Goal: Task Accomplishment & Management: Manage account settings

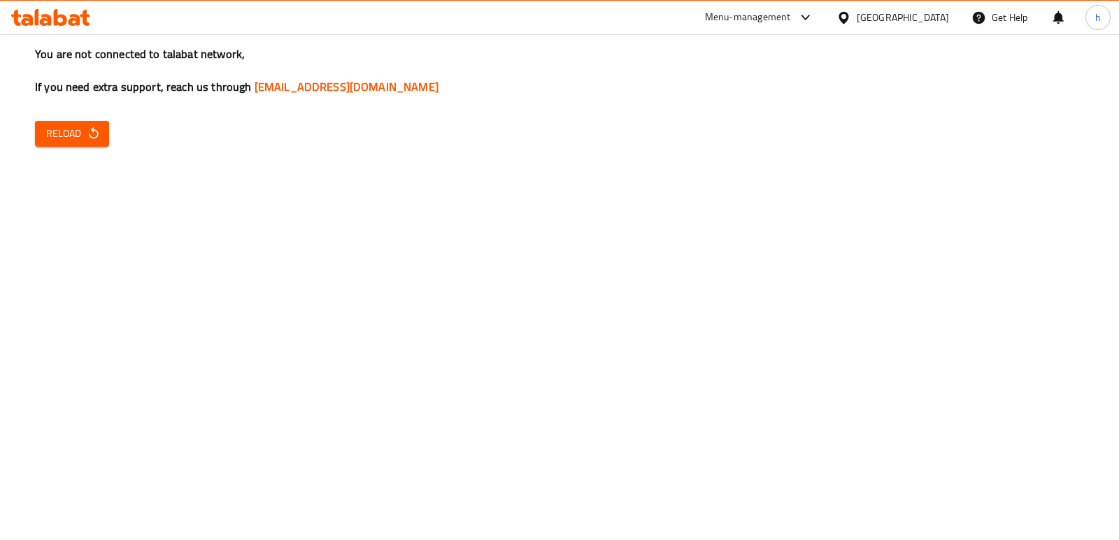
click at [92, 135] on icon "button" at bounding box center [94, 134] width 14 height 14
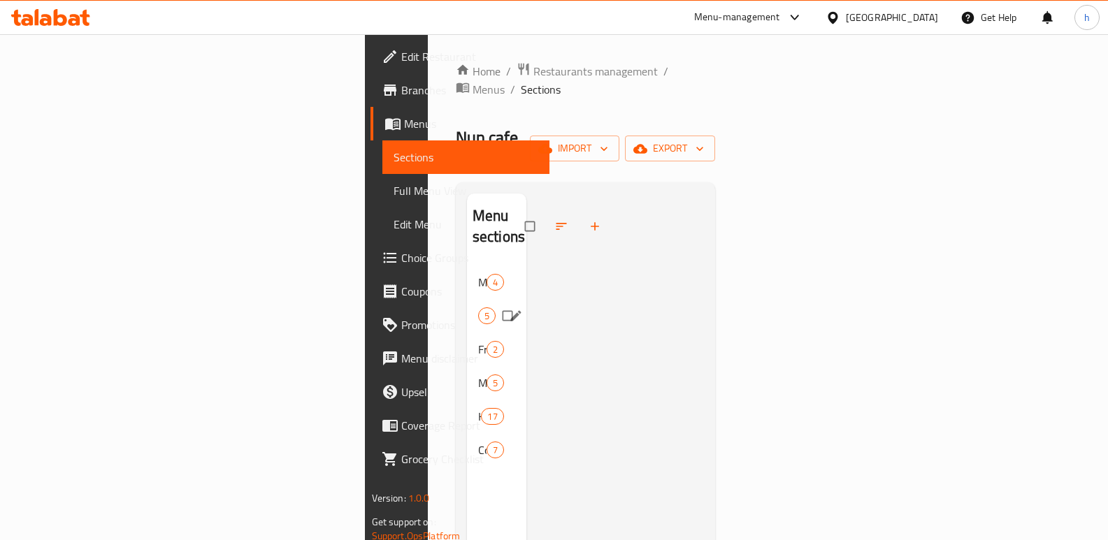
click at [467, 299] on div "Smoothie 5" at bounding box center [496, 316] width 59 height 34
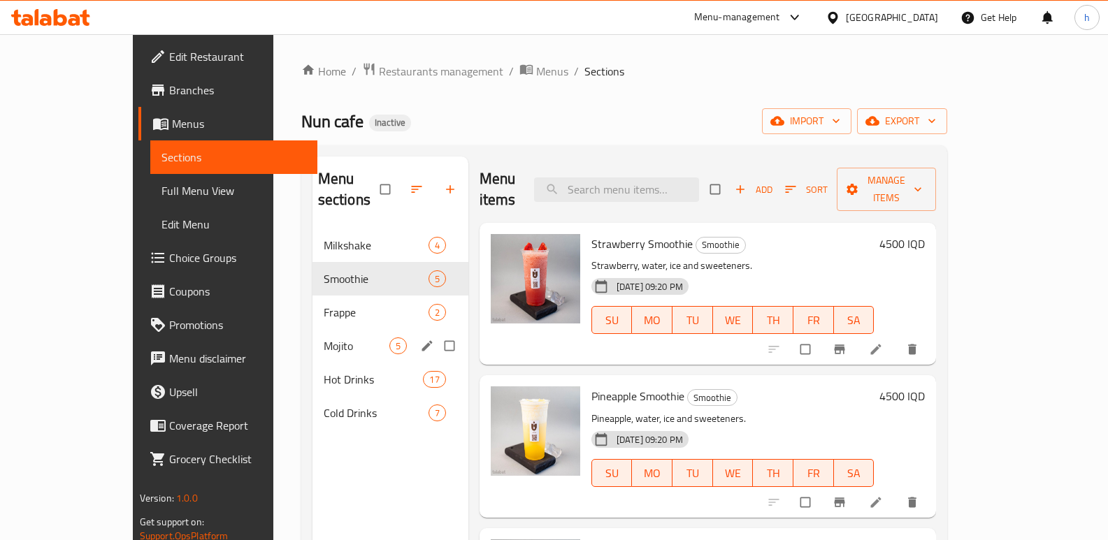
click at [313, 329] on div "Mojito 5" at bounding box center [391, 346] width 156 height 34
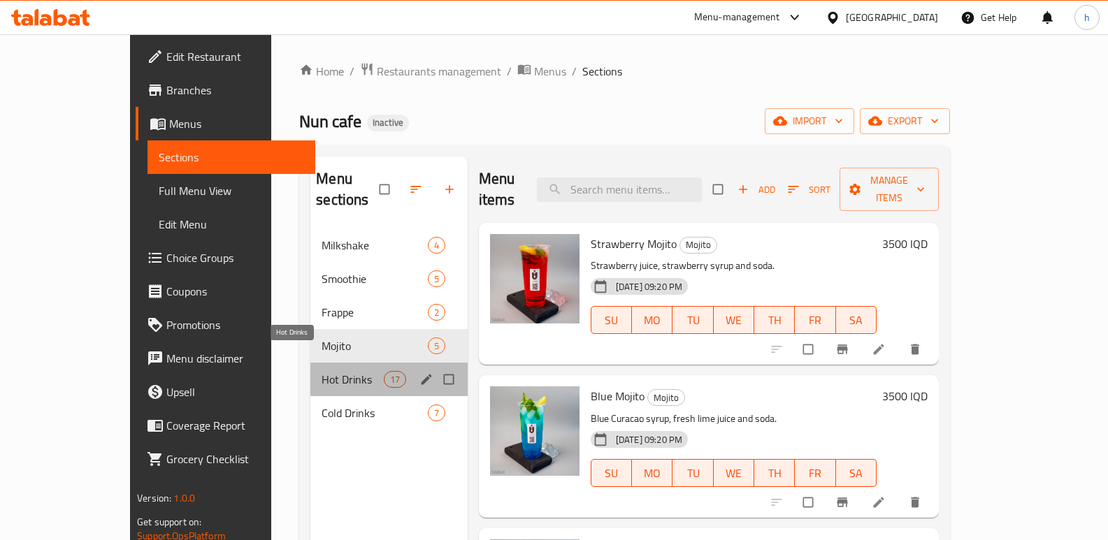
click at [322, 371] on span "Hot Drinks" at bounding box center [353, 379] width 62 height 17
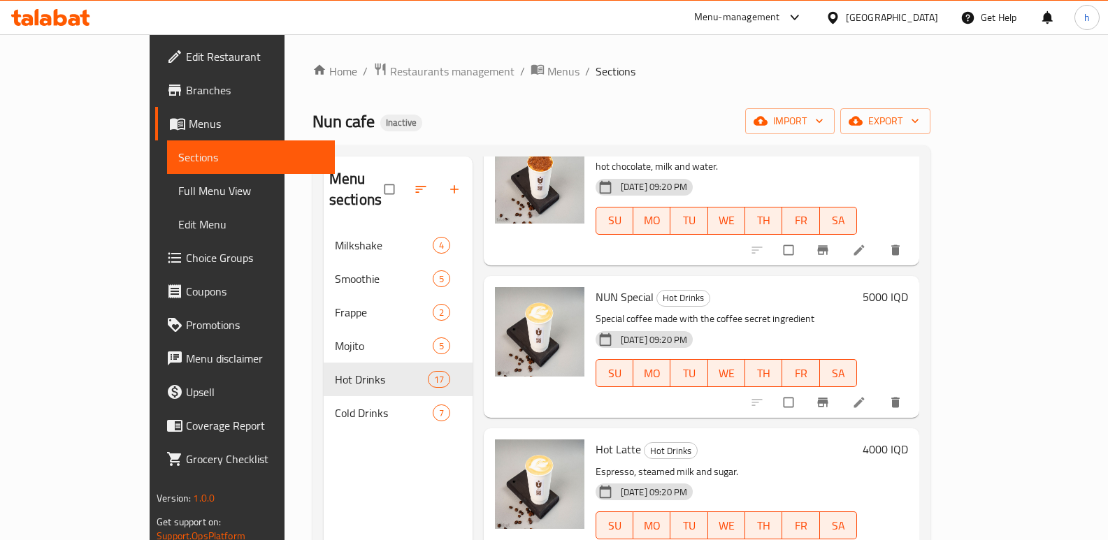
scroll to position [1496, 0]
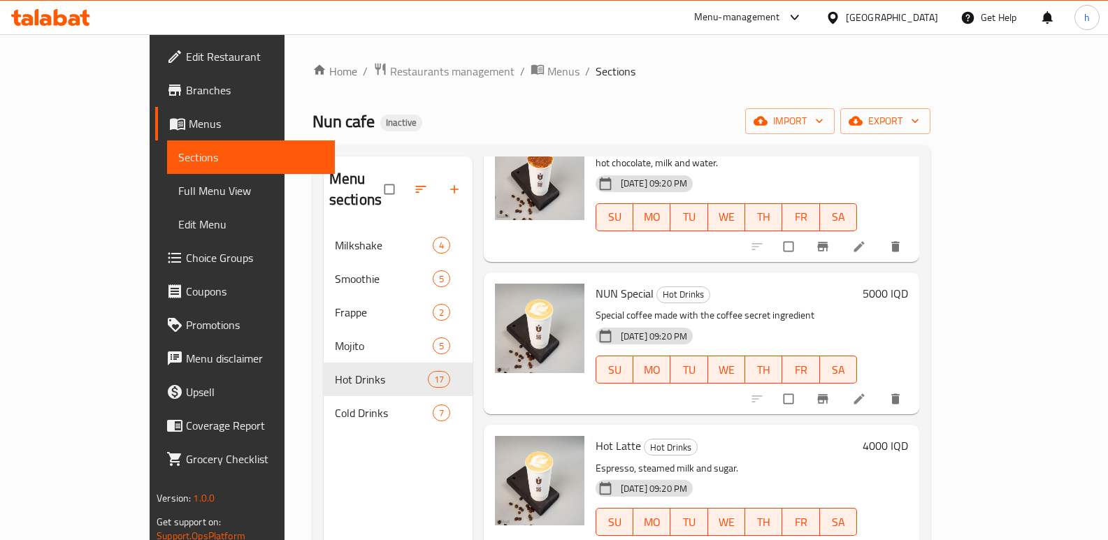
click at [73, 20] on icon at bounding box center [75, 20] width 12 height 12
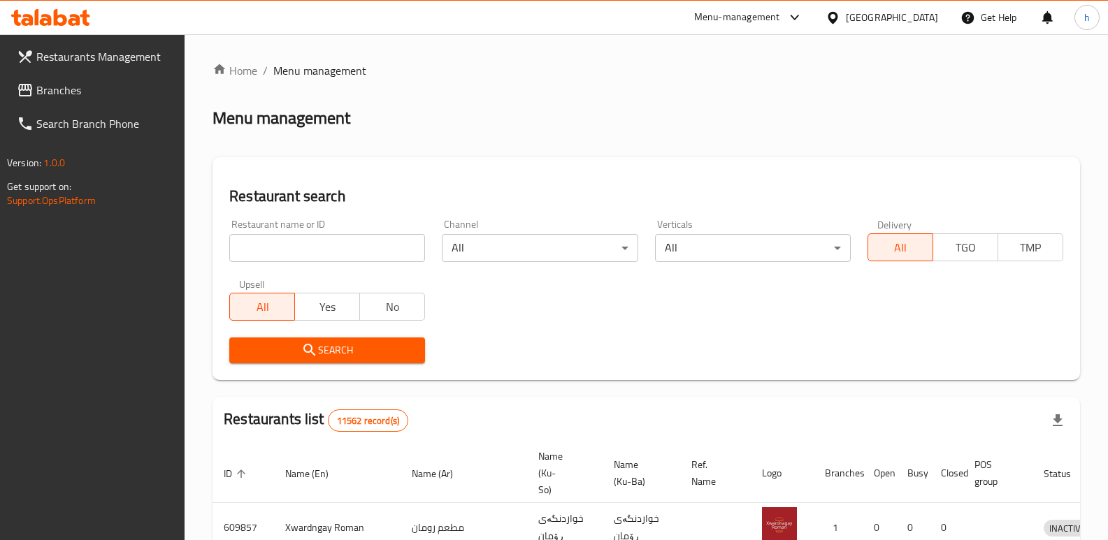
click at [111, 106] on link "Branches" at bounding box center [96, 90] width 180 height 34
click at [79, 76] on link "Branches" at bounding box center [96, 90] width 180 height 34
click at [48, 89] on span "Branches" at bounding box center [105, 90] width 138 height 17
click at [375, 253] on input "search" at bounding box center [327, 248] width 196 height 28
paste input "777466"
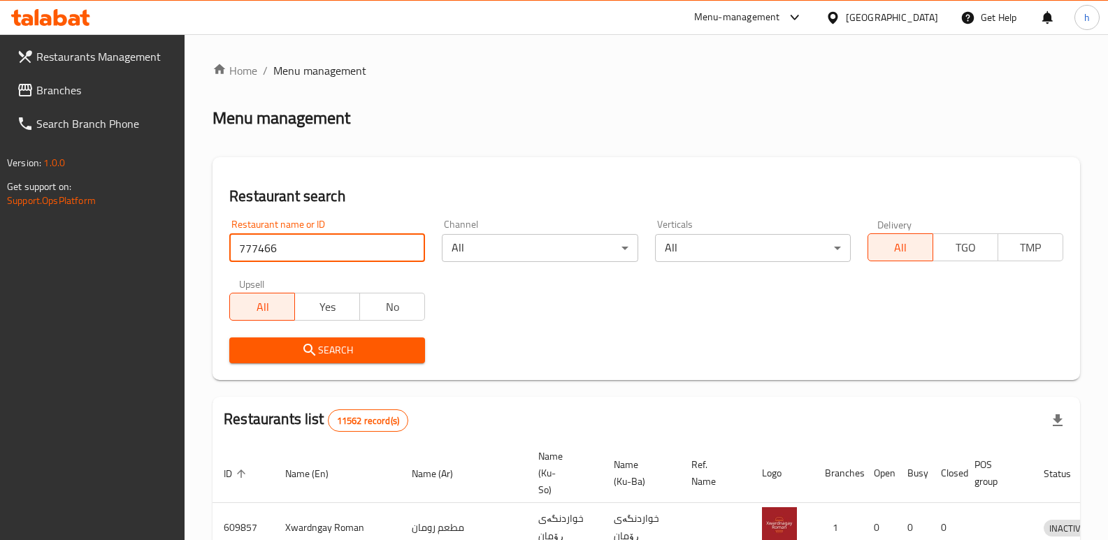
type input "777466"
click button "Search" at bounding box center [327, 351] width 196 height 26
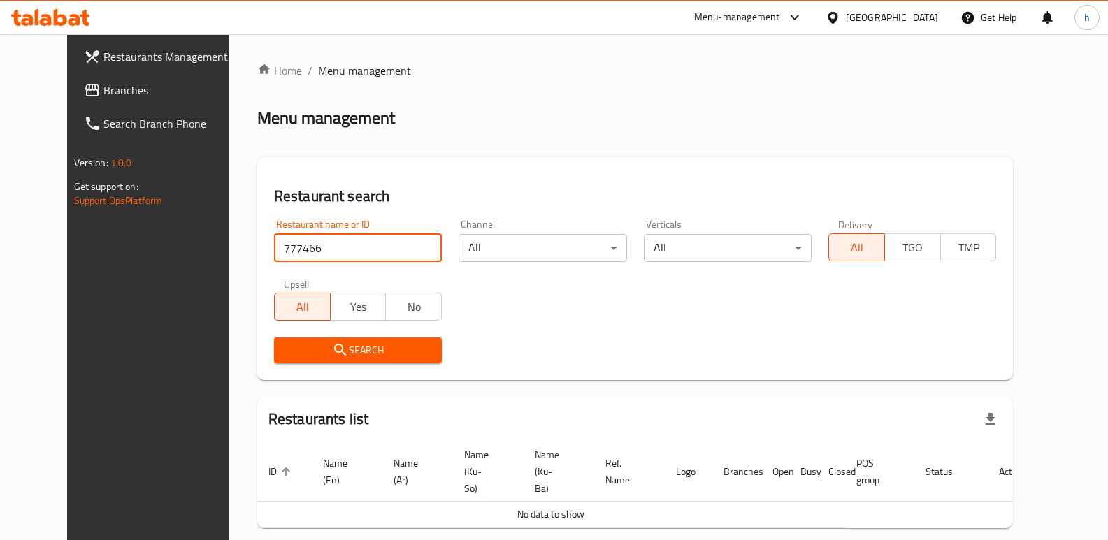
click at [103, 96] on span "Branches" at bounding box center [172, 90] width 138 height 17
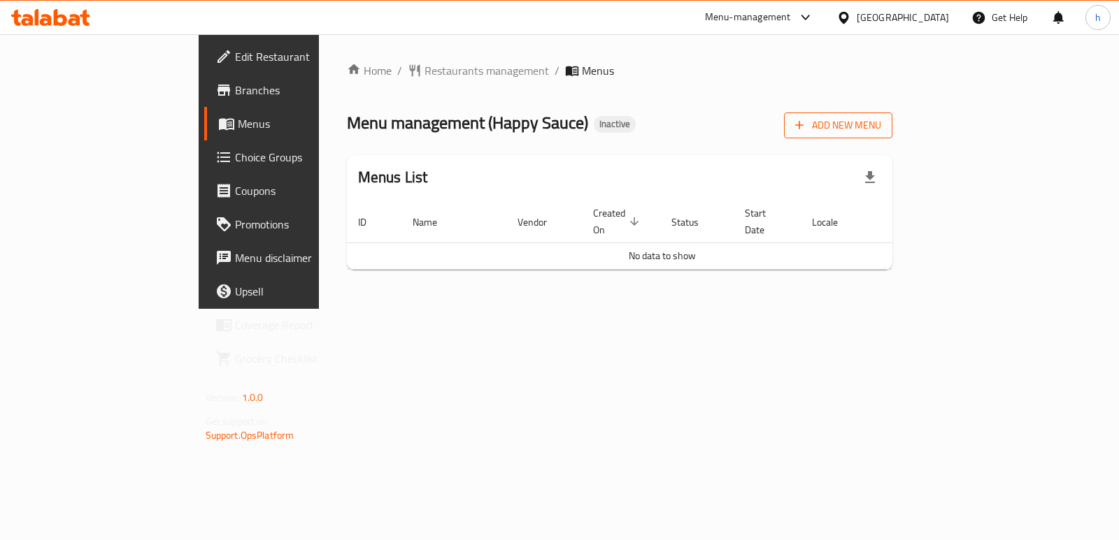
click at [892, 135] on button "Add New Menu" at bounding box center [838, 126] width 108 height 26
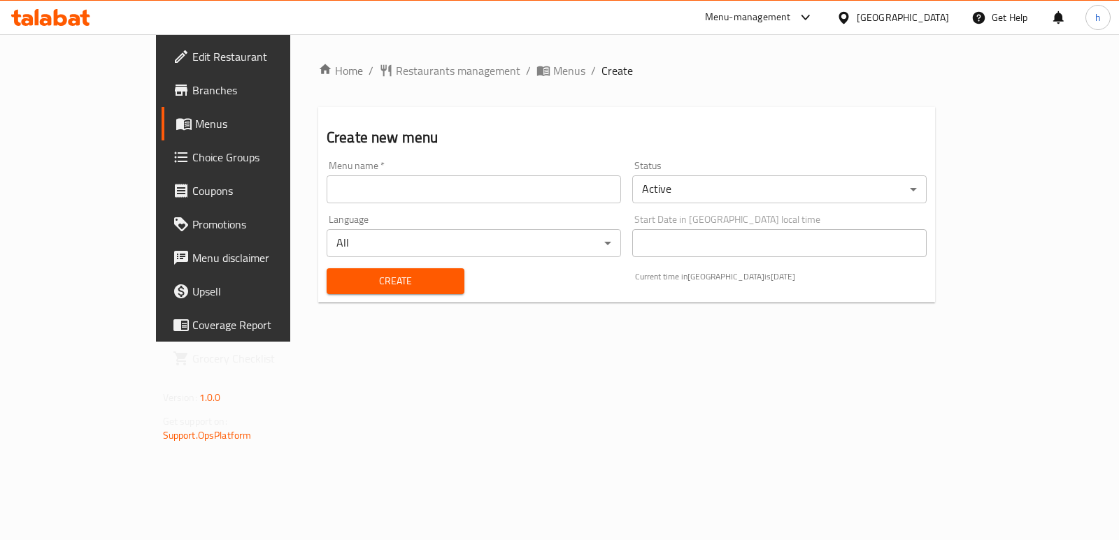
click at [443, 196] on input "text" at bounding box center [474, 190] width 294 height 28
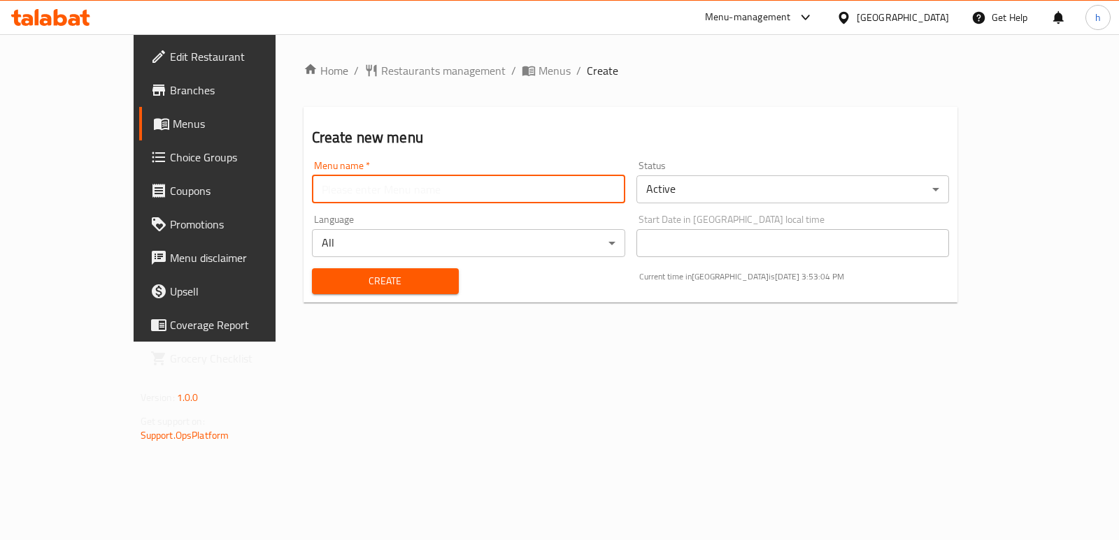
type input "Helin"
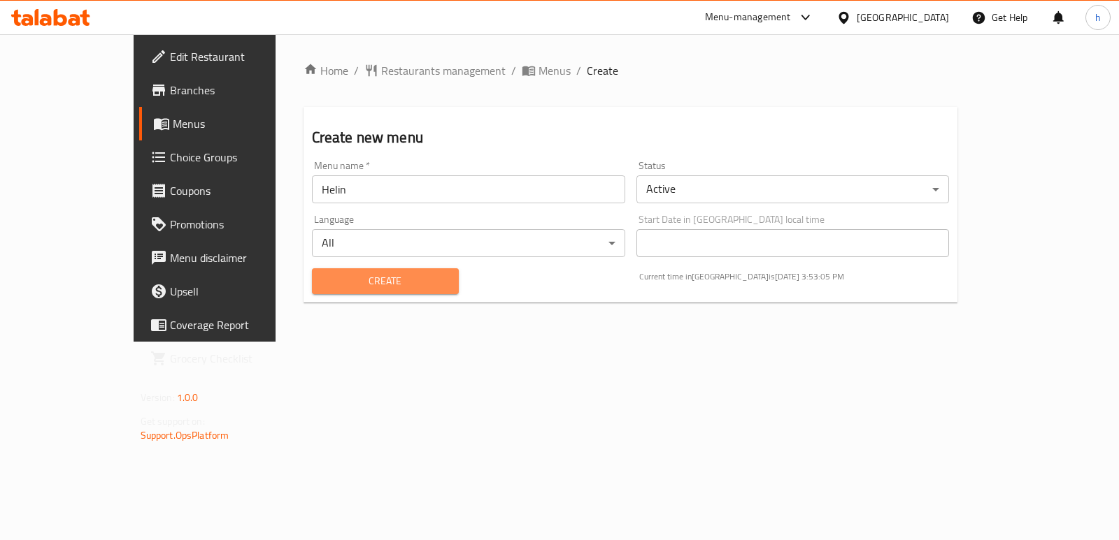
click at [338, 283] on span "Create" at bounding box center [385, 281] width 124 height 17
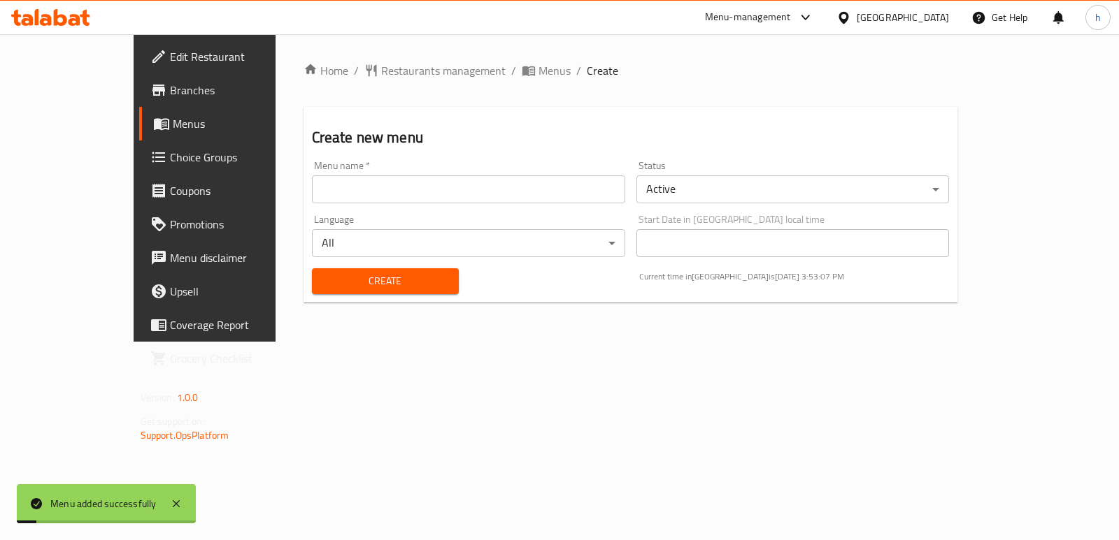
click at [173, 116] on span "Menus" at bounding box center [241, 123] width 136 height 17
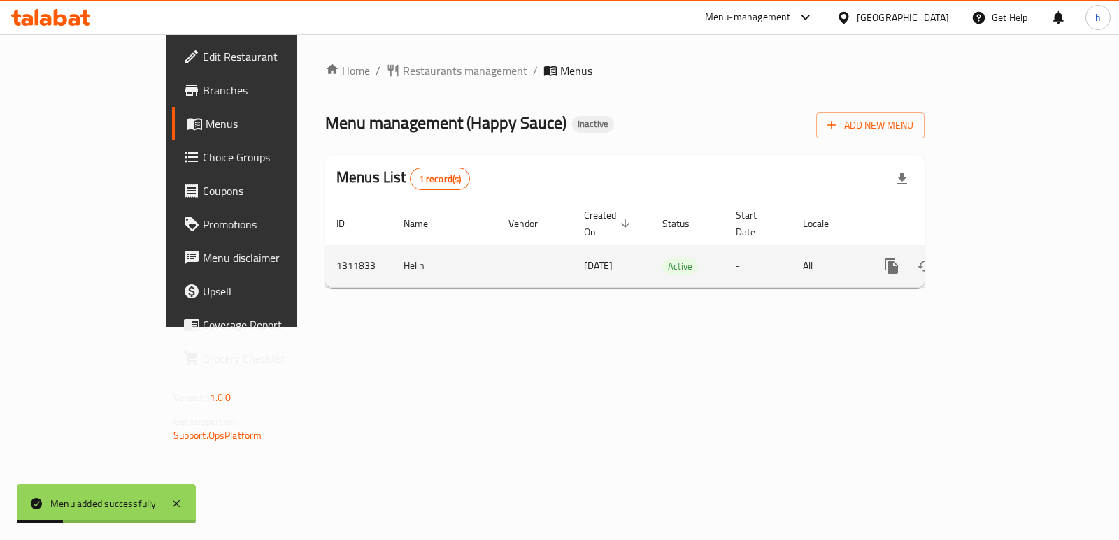
click at [1001, 258] on icon "enhanced table" at bounding box center [992, 266] width 17 height 17
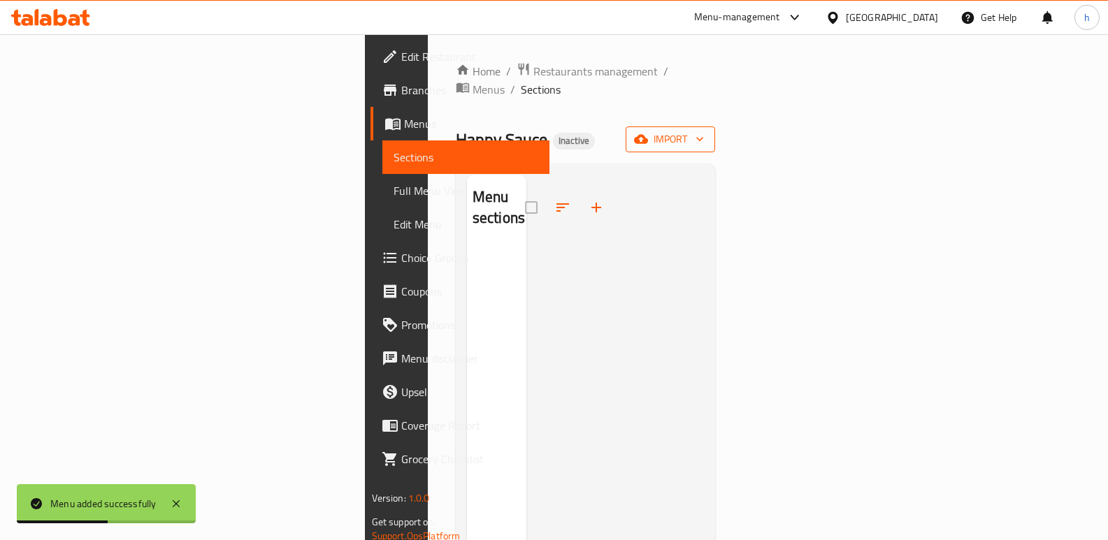
click at [715, 127] on button "import" at bounding box center [670, 140] width 89 height 26
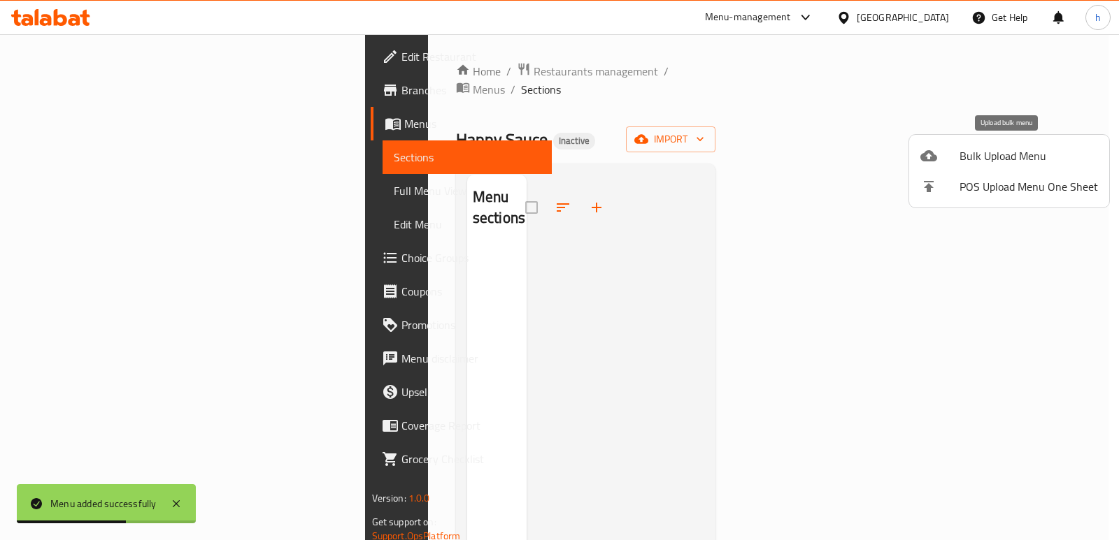
click at [936, 158] on icon at bounding box center [928, 155] width 17 height 11
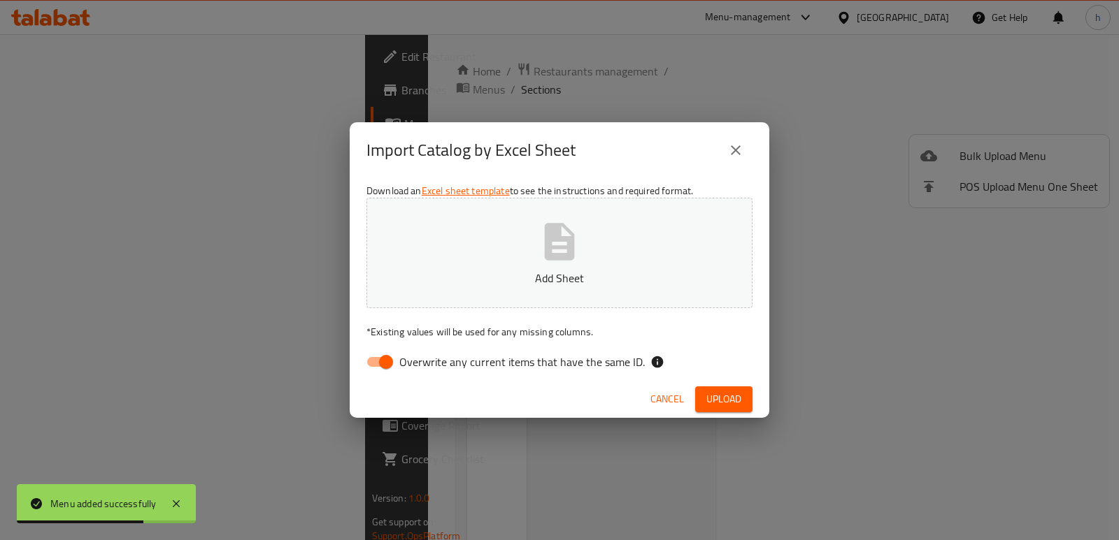
click at [375, 364] on input "Overwrite any current items that have the same ID." at bounding box center [386, 362] width 80 height 27
checkbox input "false"
click at [471, 296] on button "Add Sheet" at bounding box center [559, 253] width 386 height 110
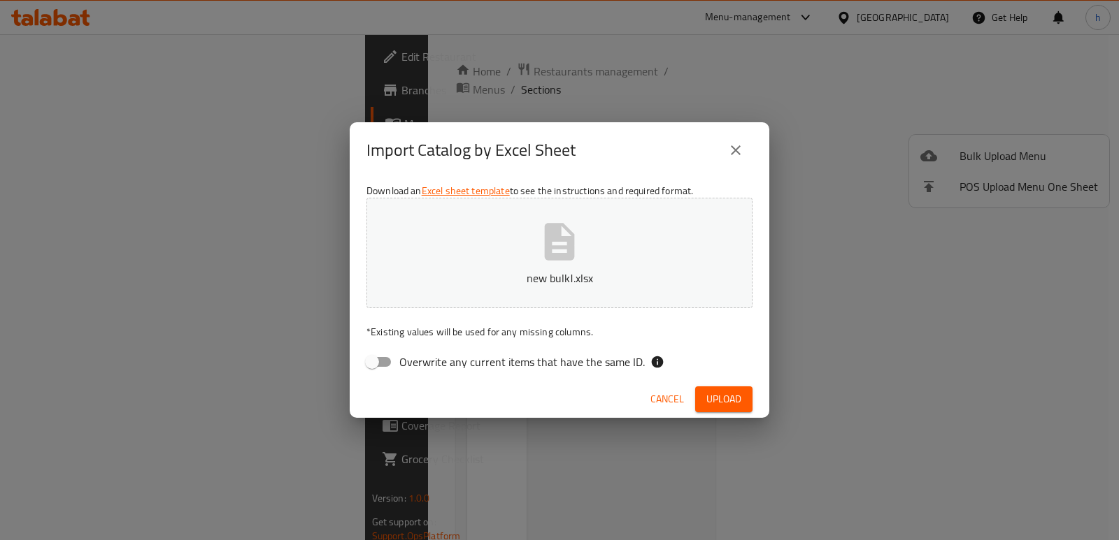
click at [711, 403] on span "Upload" at bounding box center [723, 399] width 35 height 17
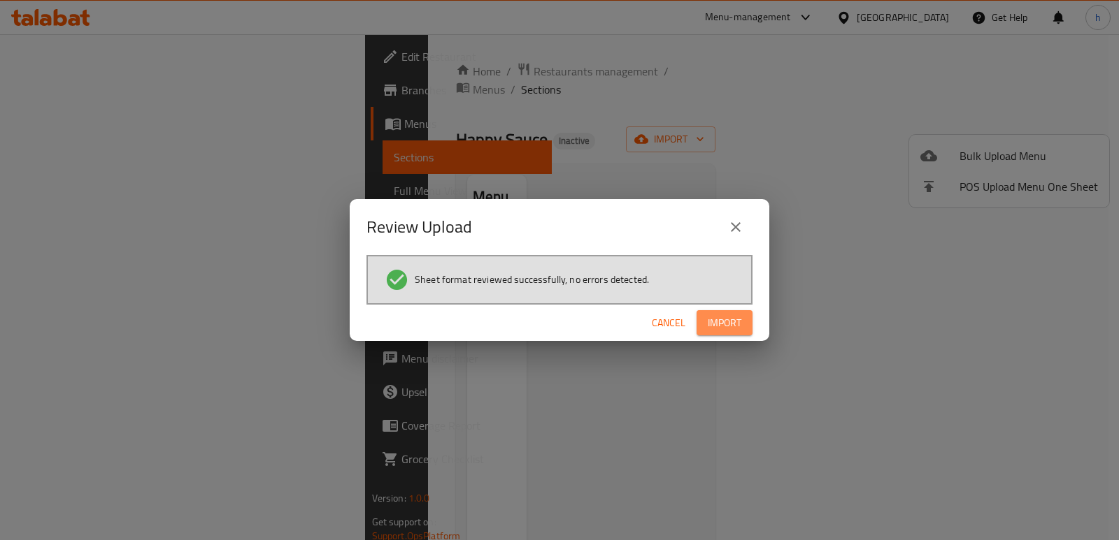
click at [712, 318] on span "Import" at bounding box center [725, 323] width 34 height 17
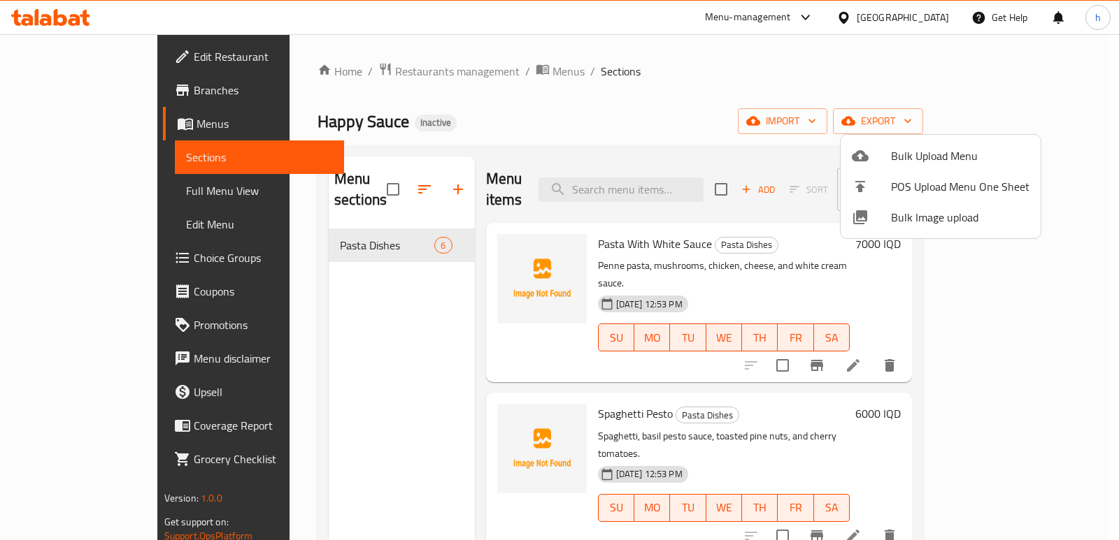
click at [610, 80] on div at bounding box center [559, 270] width 1119 height 540
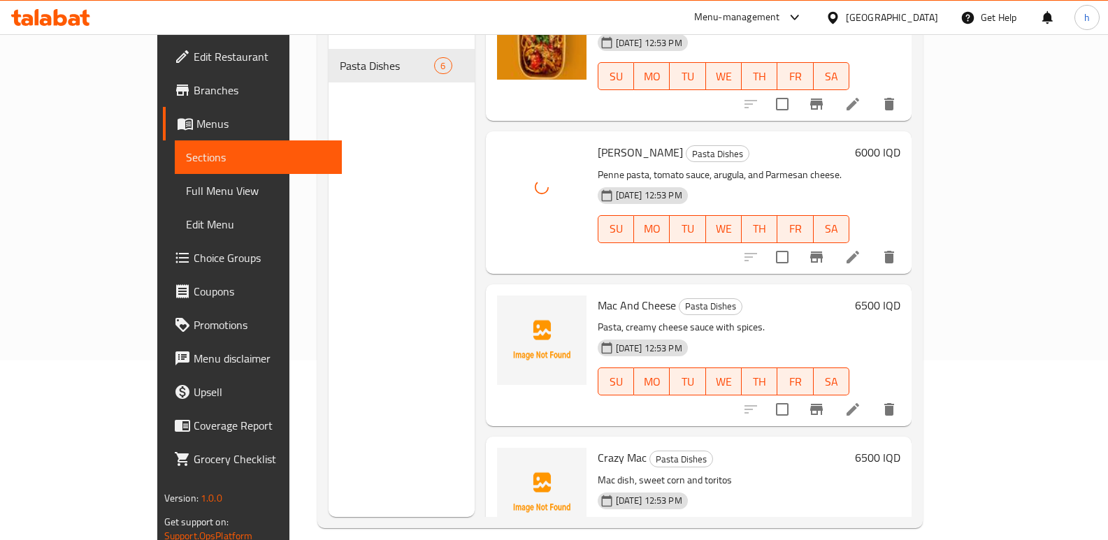
scroll to position [411, 0]
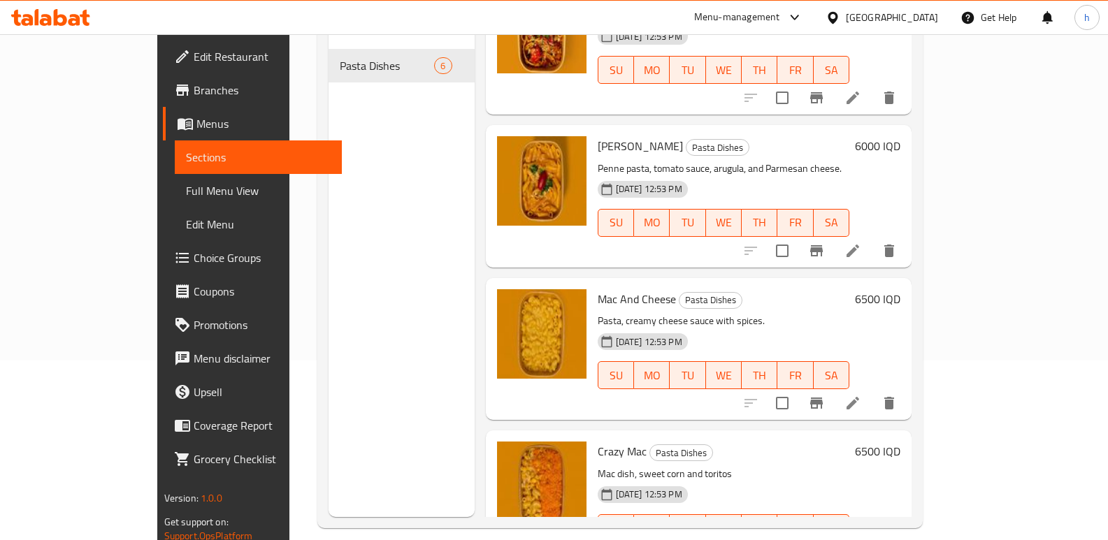
click at [194, 55] on span "Edit Restaurant" at bounding box center [263, 56] width 138 height 17
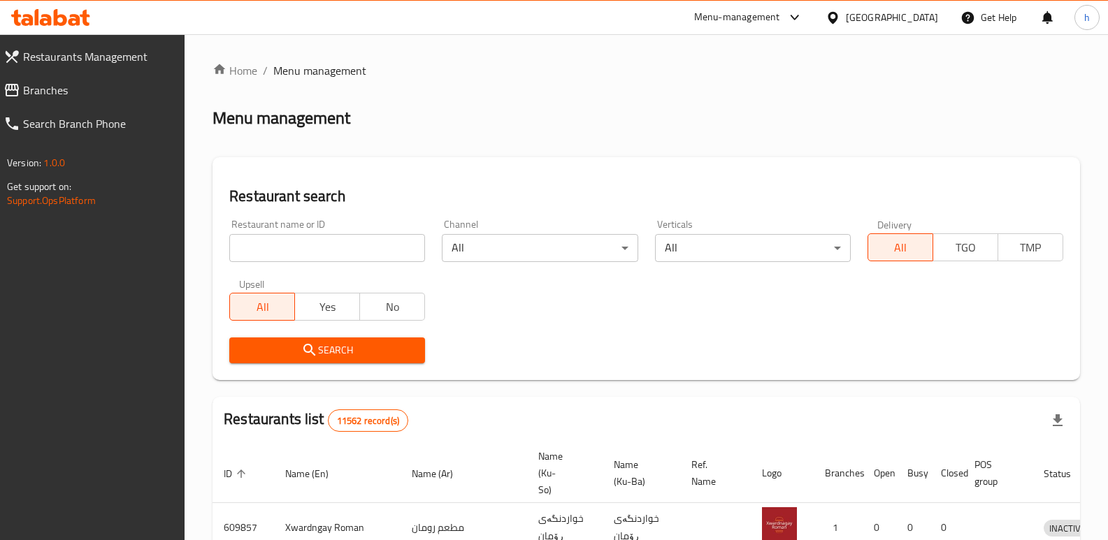
click at [365, 248] on input "search" at bounding box center [327, 248] width 196 height 28
type input "happy"
click button "Search" at bounding box center [327, 351] width 196 height 26
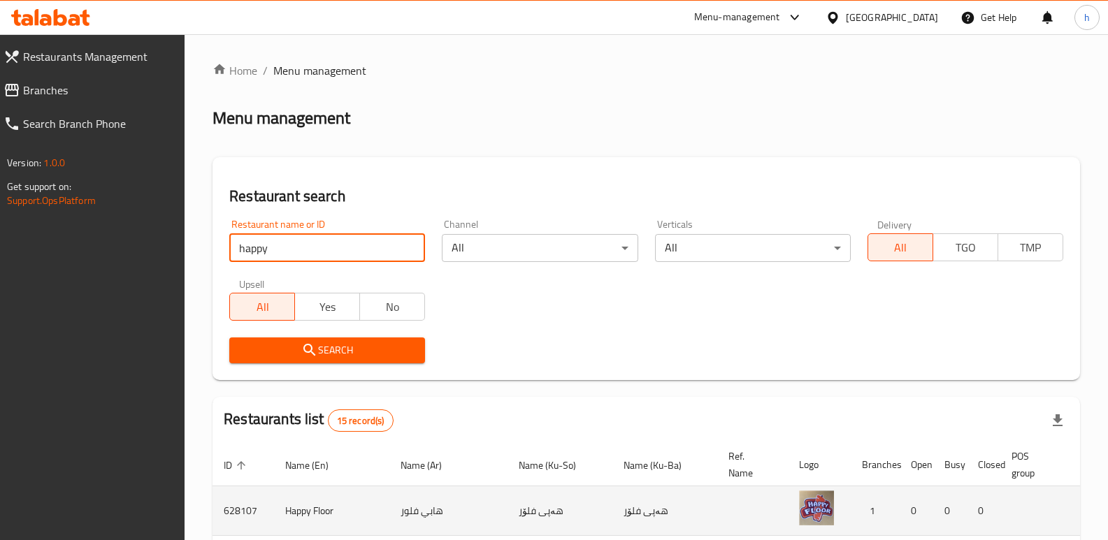
click at [401, 510] on td "هابي فلور" at bounding box center [448, 512] width 118 height 50
copy td "هابي"
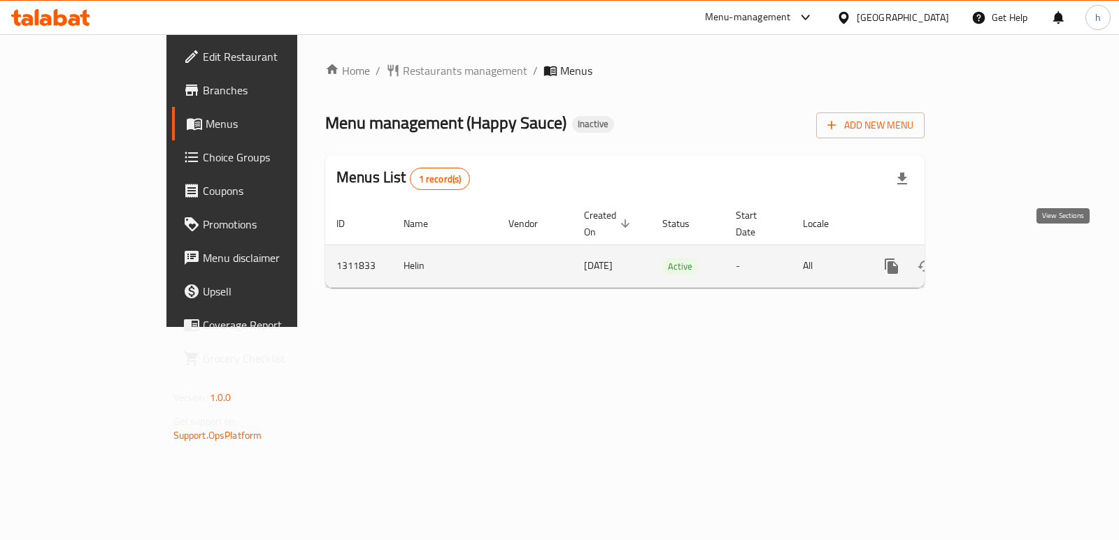
click at [1001, 258] on icon "enhanced table" at bounding box center [992, 266] width 17 height 17
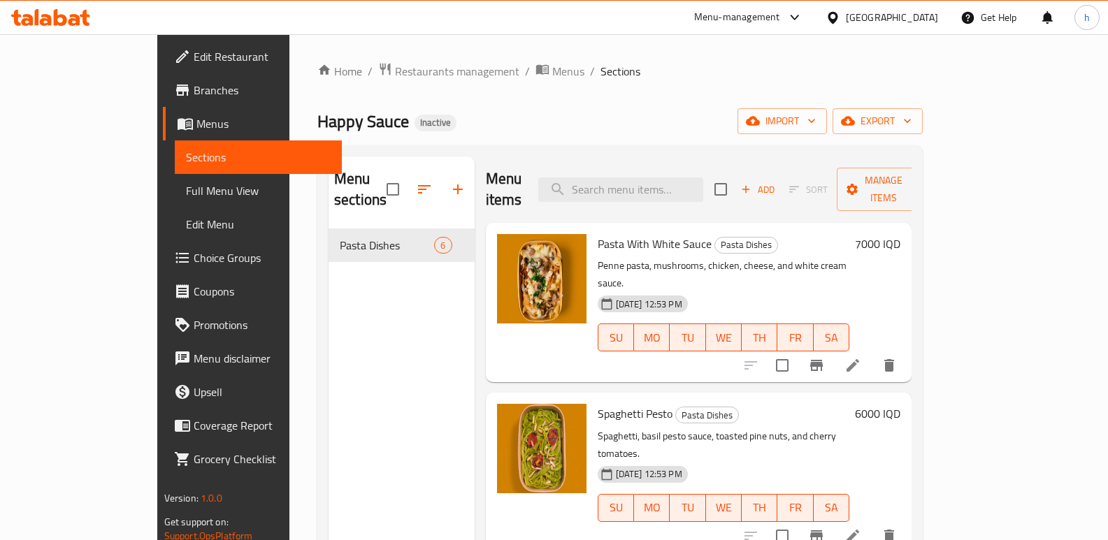
click at [186, 196] on span "Full Menu View" at bounding box center [258, 190] width 145 height 17
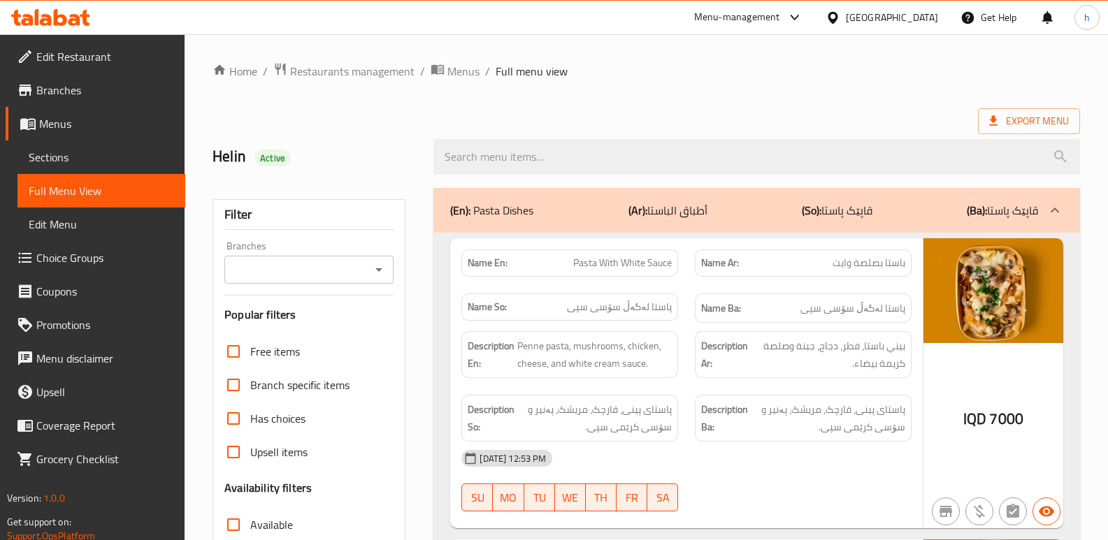
click at [264, 272] on input "Branches" at bounding box center [298, 270] width 138 height 20
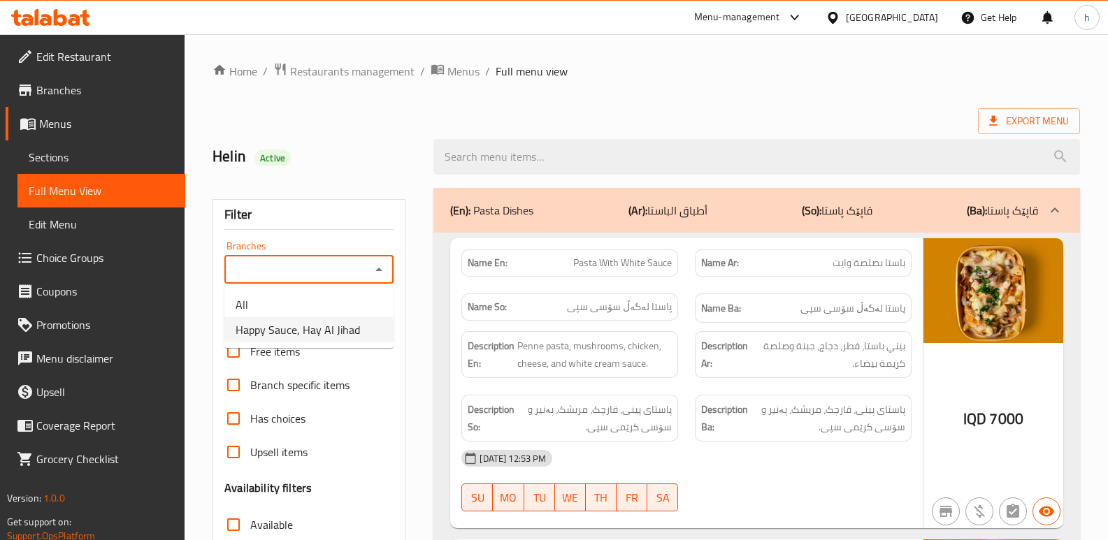
click at [281, 324] on span "Happy Sauce, Hay Al Jihad" at bounding box center [298, 330] width 124 height 17
type input "Happy Sauce, Hay Al Jihad"
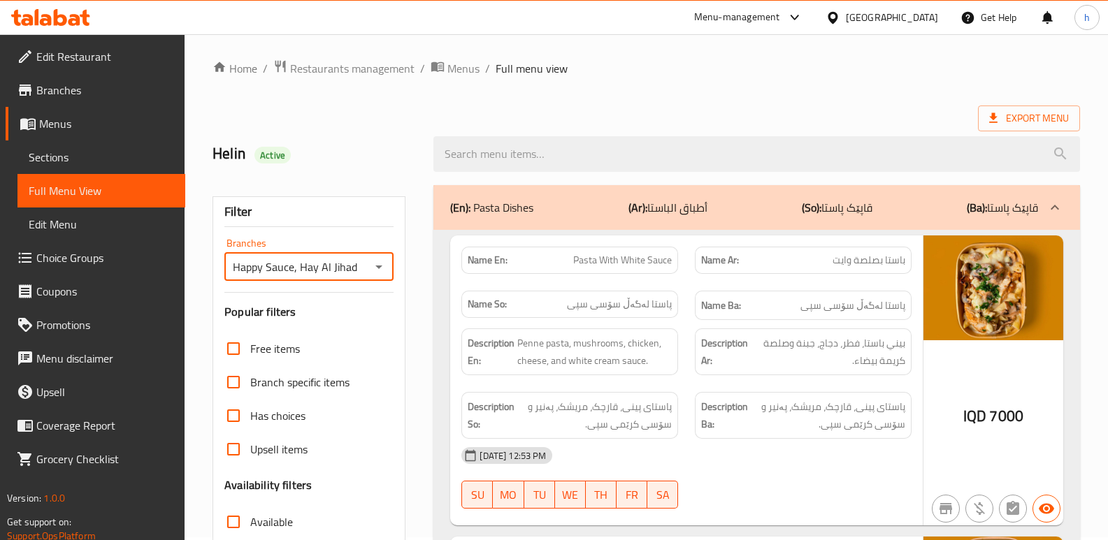
scroll to position [11, 0]
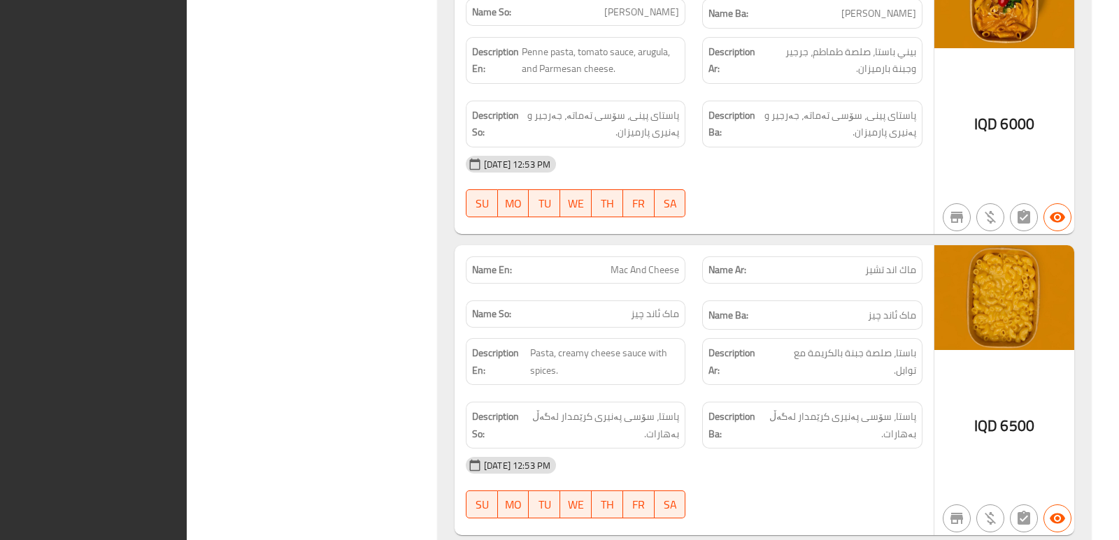
scroll to position [1535, 0]
